Goal: Find specific page/section

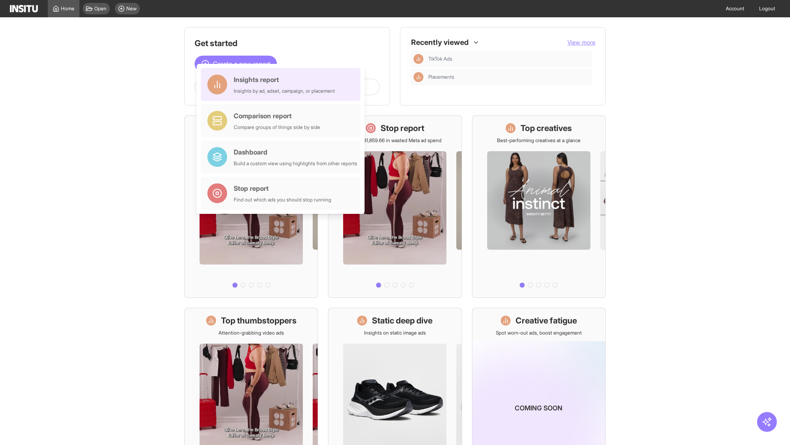
click at [283, 84] on div "Insights report Insights by ad, adset, campaign, or placement" at bounding box center [284, 85] width 101 height 20
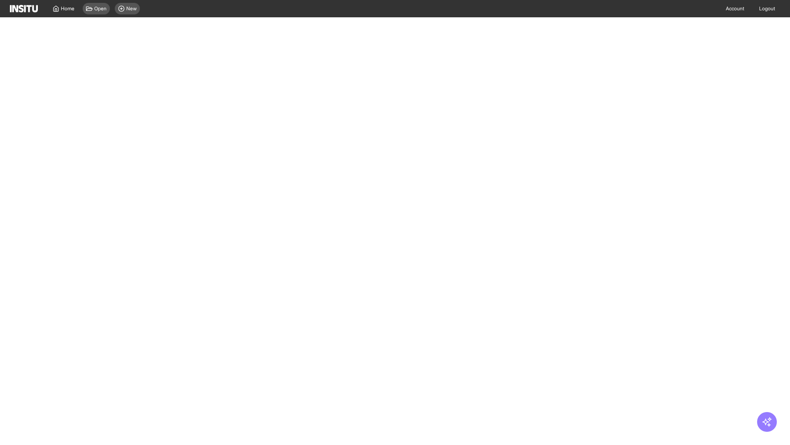
select select "**"
